Goal: Information Seeking & Learning: Learn about a topic

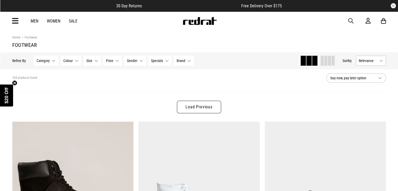
click at [15, 20] on icon at bounding box center [15, 21] width 7 height 9
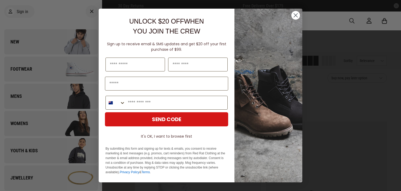
click at [297, 14] on circle "Close dialog" at bounding box center [296, 15] width 9 height 9
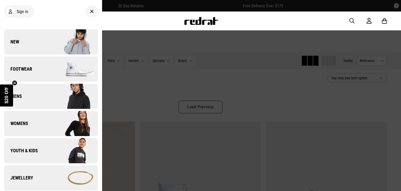
click at [240, 48] on div at bounding box center [200, 95] width 401 height 191
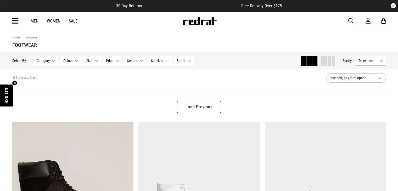
click at [18, 18] on icon at bounding box center [15, 21] width 7 height 9
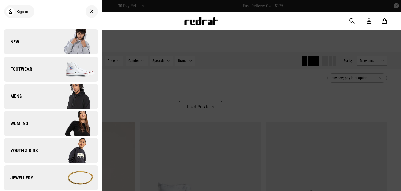
click at [37, 97] on link "Mens" at bounding box center [51, 96] width 94 height 25
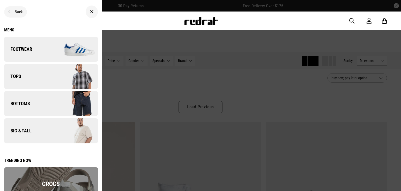
click at [33, 77] on link "Tops" at bounding box center [51, 76] width 94 height 25
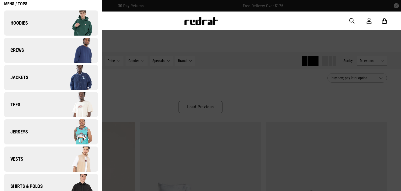
scroll to position [40, 0]
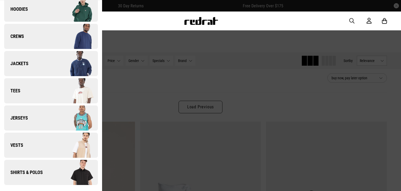
click at [46, 166] on link "Shirts & Polos" at bounding box center [51, 172] width 94 height 25
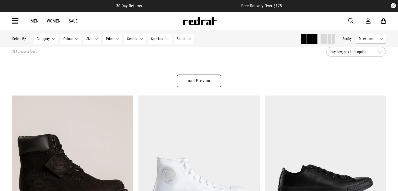
click at [350, 22] on span "button" at bounding box center [350, 21] width 5 height 6
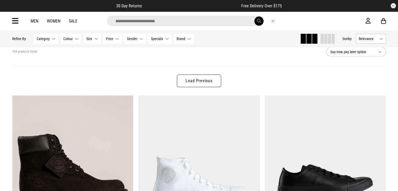
click at [166, 18] on input "search" at bounding box center [185, 21] width 157 height 10
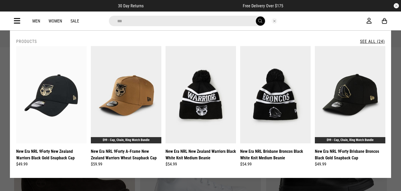
type input "***"
click at [369, 40] on link "See All (24)" at bounding box center [372, 41] width 25 height 5
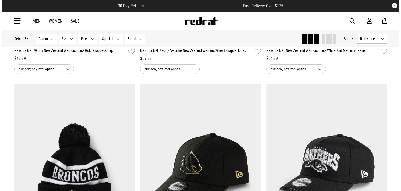
scroll to position [52, 0]
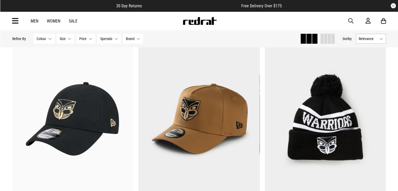
click at [350, 19] on span "button" at bounding box center [350, 21] width 5 height 6
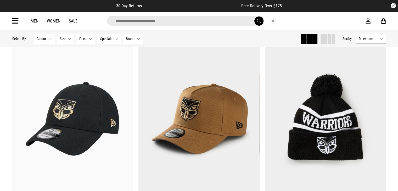
click at [152, 21] on input "search" at bounding box center [185, 21] width 157 height 10
type input "*"
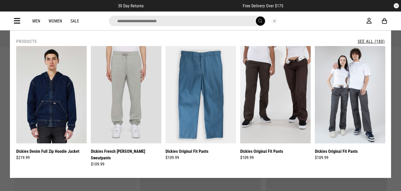
click at [156, 20] on input "search" at bounding box center [187, 21] width 157 height 10
type input "*******"
click at [256, 16] on button "submit" at bounding box center [260, 20] width 9 height 9
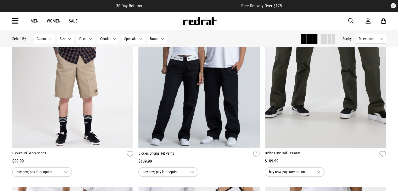
scroll to position [732, 0]
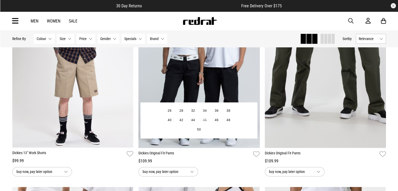
click at [219, 156] on link "Dickies Original Fit Pants" at bounding box center [194, 154] width 112 height 8
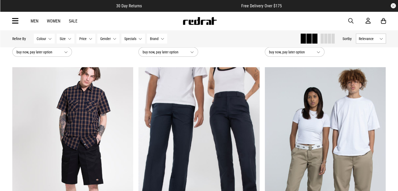
scroll to position [1051, 0]
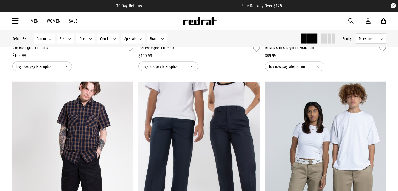
click at [32, 19] on link "Men" at bounding box center [35, 21] width 8 height 5
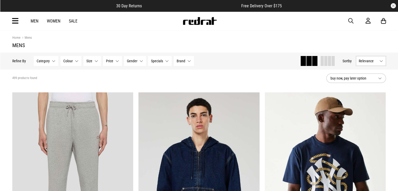
click at [17, 22] on icon at bounding box center [15, 21] width 7 height 9
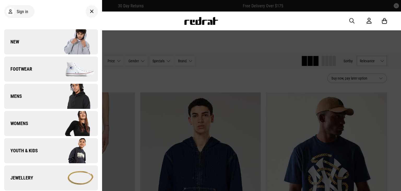
click at [25, 102] on link "Mens" at bounding box center [51, 96] width 94 height 25
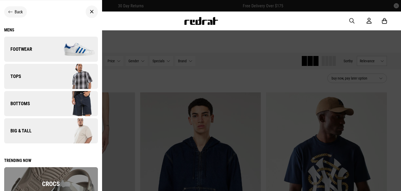
click at [37, 79] on link "Tops" at bounding box center [51, 76] width 94 height 25
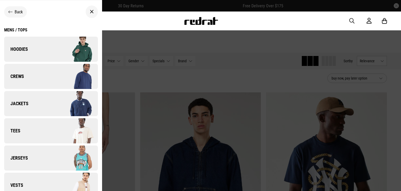
click at [27, 159] on span "Jerseys" at bounding box center [16, 158] width 24 height 6
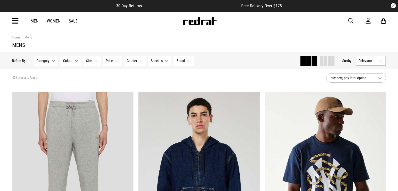
click at [13, 20] on icon at bounding box center [15, 21] width 7 height 9
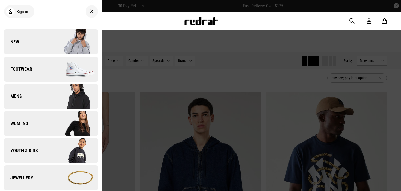
click at [30, 103] on link "Mens" at bounding box center [51, 96] width 94 height 25
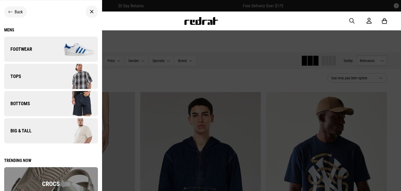
click at [36, 104] on link "Bottoms" at bounding box center [51, 103] width 94 height 25
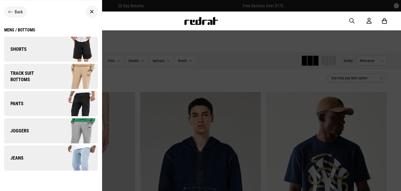
drag, startPoint x: 10, startPoint y: 11, endPoint x: 8, endPoint y: 14, distance: 3.0
click at [10, 11] on icon at bounding box center [10, 11] width 4 height 5
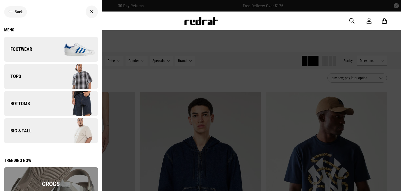
click at [52, 81] on img at bounding box center [74, 76] width 47 height 26
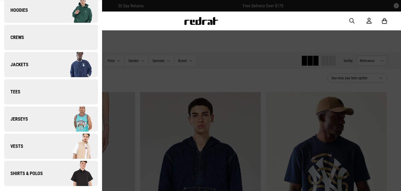
scroll to position [40, 0]
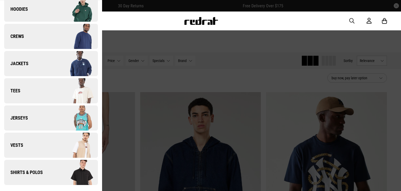
click at [45, 96] on link "Tees" at bounding box center [51, 90] width 94 height 25
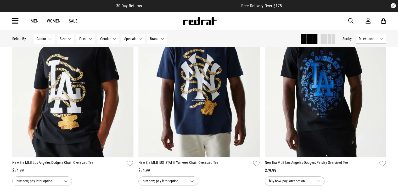
scroll to position [78, 0]
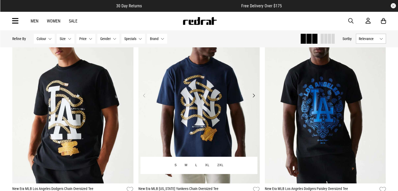
click at [204, 99] on img at bounding box center [198, 98] width 121 height 169
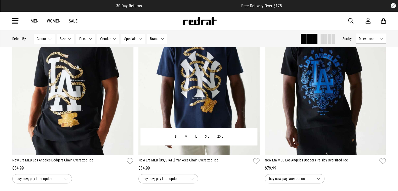
scroll to position [157, 0]
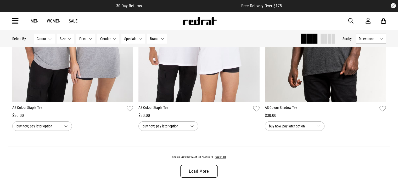
scroll to position [1408, 0]
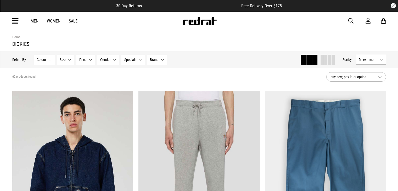
click at [15, 19] on icon at bounding box center [15, 21] width 7 height 9
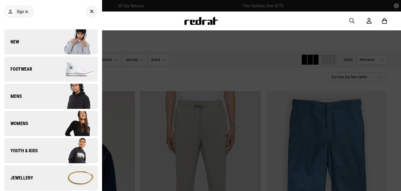
click at [27, 99] on link "Mens" at bounding box center [51, 96] width 94 height 25
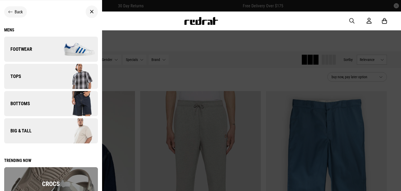
click at [21, 75] on span "Tops" at bounding box center [12, 76] width 17 height 6
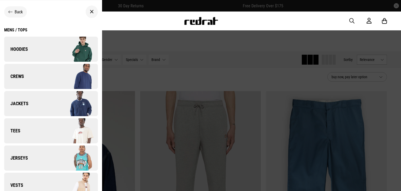
scroll to position [40, 0]
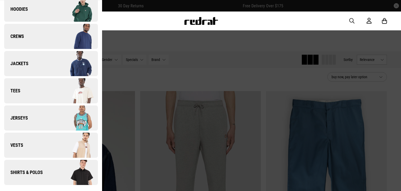
click at [24, 87] on link "Tees" at bounding box center [51, 90] width 94 height 25
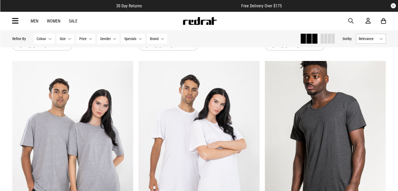
scroll to position [1647, 0]
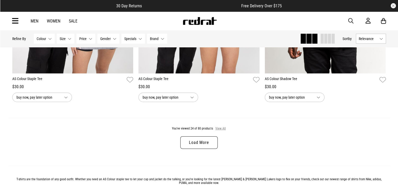
click at [222, 130] on button "View All" at bounding box center [220, 128] width 11 height 5
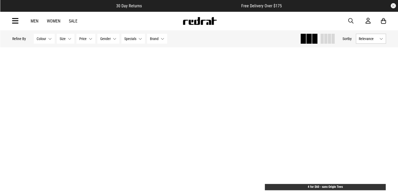
scroll to position [1986, 0]
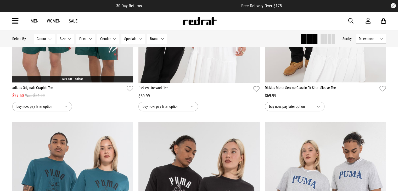
scroll to position [4260, 0]
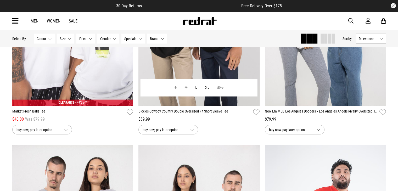
scroll to position [5096, 0]
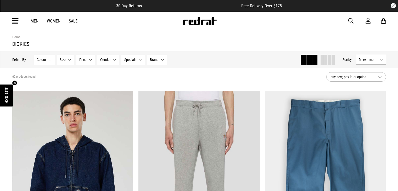
click at [16, 20] on icon at bounding box center [15, 21] width 7 height 9
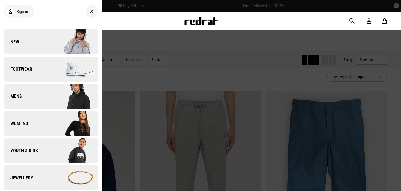
click at [27, 69] on span "Footwear" at bounding box center [18, 69] width 28 height 6
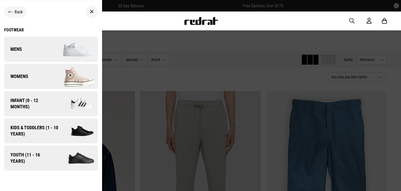
click at [9, 13] on icon at bounding box center [10, 11] width 4 height 5
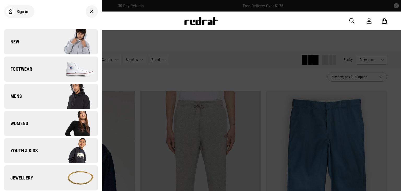
click at [26, 42] on link "New" at bounding box center [51, 41] width 94 height 25
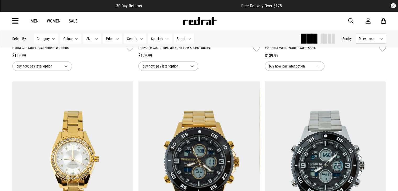
scroll to position [1202, 0]
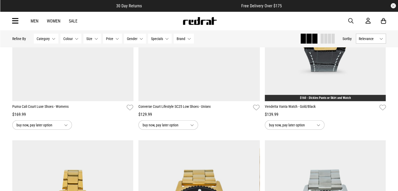
click at [31, 21] on link "Men" at bounding box center [35, 21] width 8 height 5
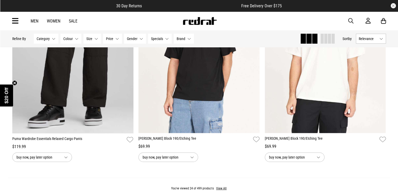
scroll to position [1673, 0]
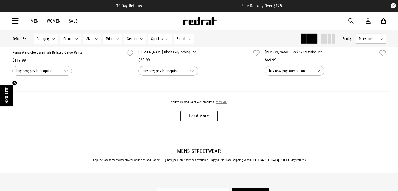
click at [221, 103] on button "View All" at bounding box center [221, 102] width 11 height 5
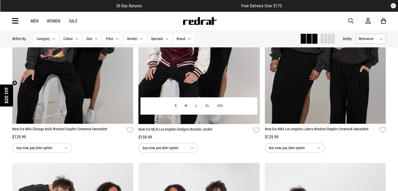
scroll to position [2117, 0]
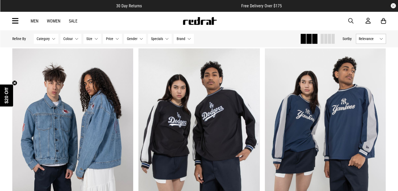
scroll to position [4861, 0]
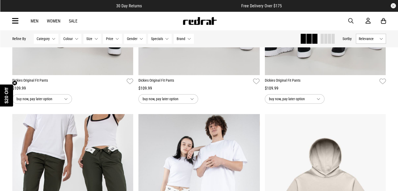
scroll to position [6142, 0]
